Goal: Transaction & Acquisition: Purchase product/service

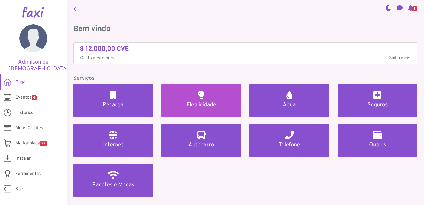
click at [209, 103] on h5 "Eletricidade" at bounding box center [201, 105] width 67 height 7
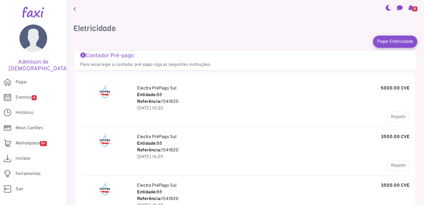
click at [278, 97] on p "Entidade: 88" at bounding box center [273, 95] width 273 height 7
click at [397, 40] on link "Pagar Eletricidade" at bounding box center [395, 41] width 49 height 13
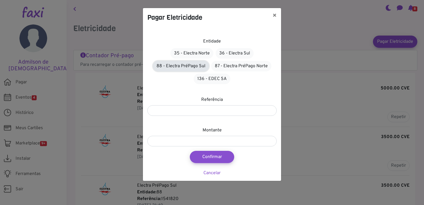
click at [198, 67] on link "88 - Electra PréPago Sul" at bounding box center [181, 66] width 56 height 11
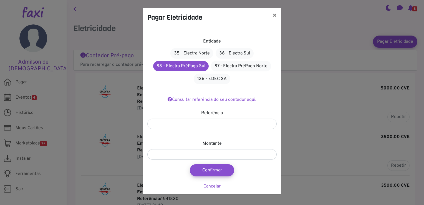
drag, startPoint x: 224, startPoint y: 15, endPoint x: 261, endPoint y: 11, distance: 37.1
click at [261, 11] on div "Pagar Eletricidade ×" at bounding box center [212, 17] width 138 height 19
click at [190, 124] on input "number" at bounding box center [212, 124] width 129 height 11
type input "*******"
click at [200, 153] on input "number" at bounding box center [212, 154] width 129 height 11
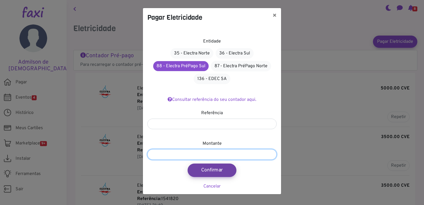
type input "****"
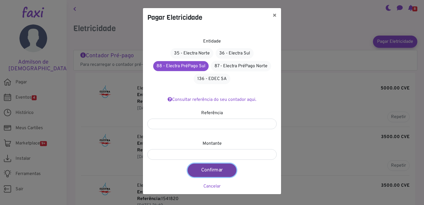
click at [221, 168] on button "Confirmar" at bounding box center [212, 170] width 49 height 13
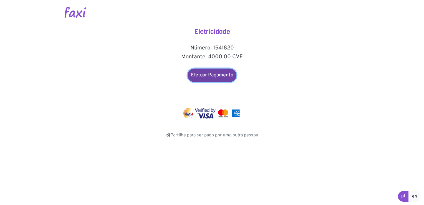
click at [209, 73] on link "Efetuar Pagamento" at bounding box center [212, 75] width 49 height 13
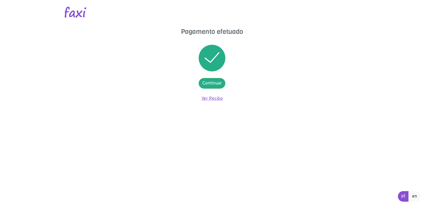
click at [209, 99] on link "Ver Recibo" at bounding box center [212, 99] width 21 height 6
